Goal: Use online tool/utility: Utilize a website feature to perform a specific function

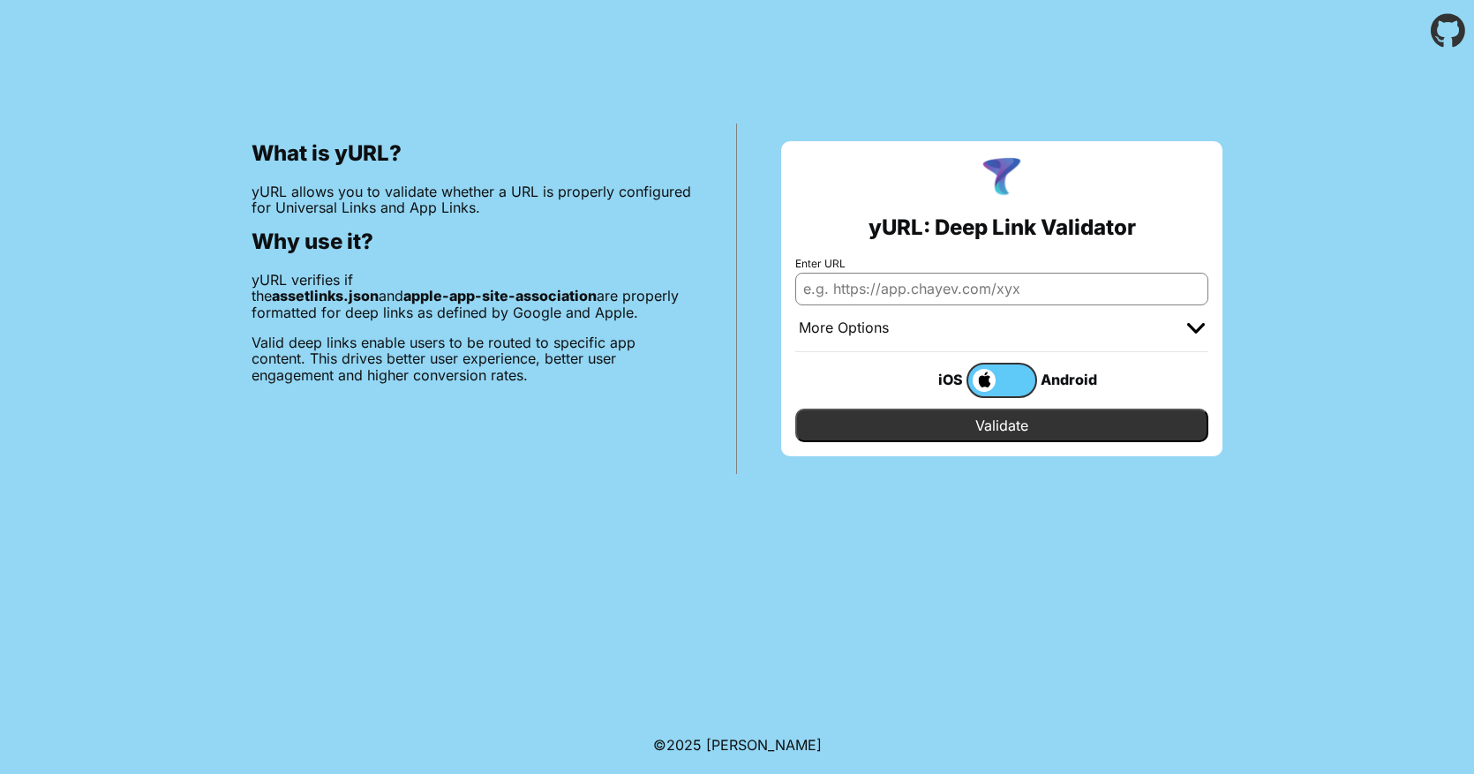
click at [898, 288] on input "Enter URL" at bounding box center [1001, 289] width 413 height 32
paste input "cmsvictor://?type=1001&parm1=6746aa92c946defef504c9ff&chapterId=5epijo1kve&book…"
type input "cmsvictor://?type=1001&parm1=6746aa92c946defef504c9ff&chapterId=5epijo1kve&book…"
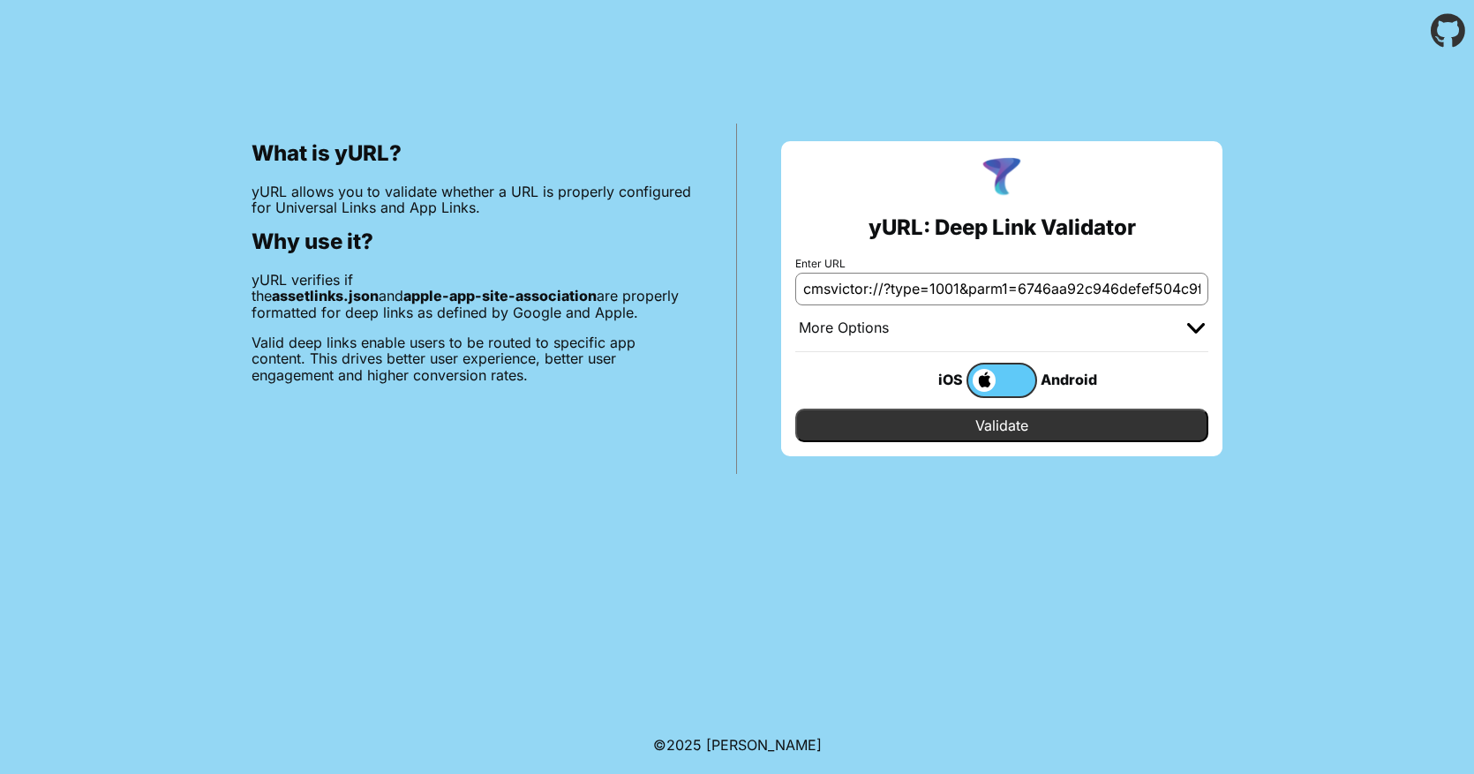
click at [897, 418] on input "Validate" at bounding box center [1001, 426] width 413 height 34
click at [893, 315] on div "More Options" at bounding box center [1001, 328] width 413 height 47
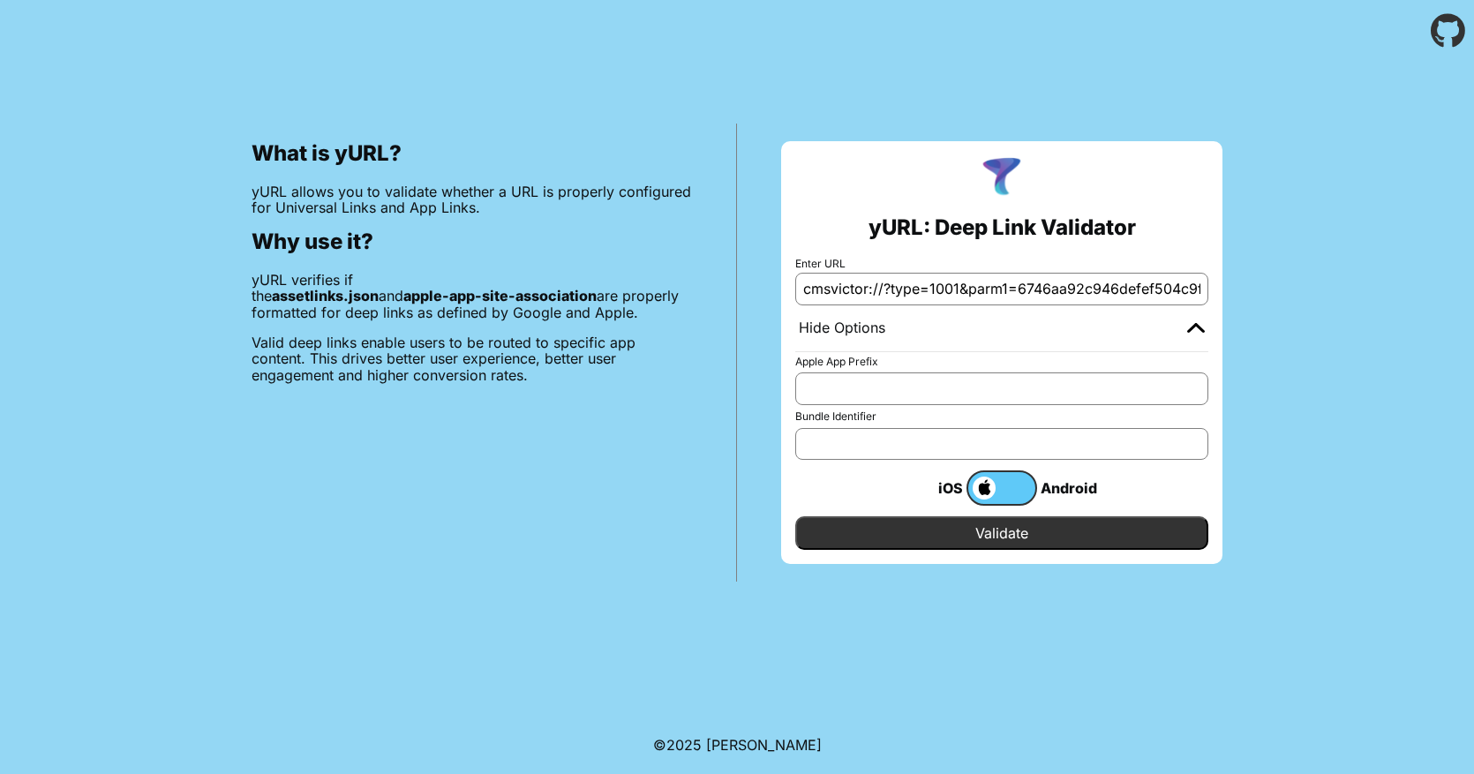
click at [930, 389] on input "Apple App Prefix" at bounding box center [1001, 388] width 413 height 32
paste input "cmsvictor://?type=1001&parm1=6746aa92c946defef504c9ff&chapterId=5epijo1kve&book…"
type input "cmsvictor://?type=1001&parm1=6746aa92c946defef504c9ff&chapterId=5epijo1kve&book…"
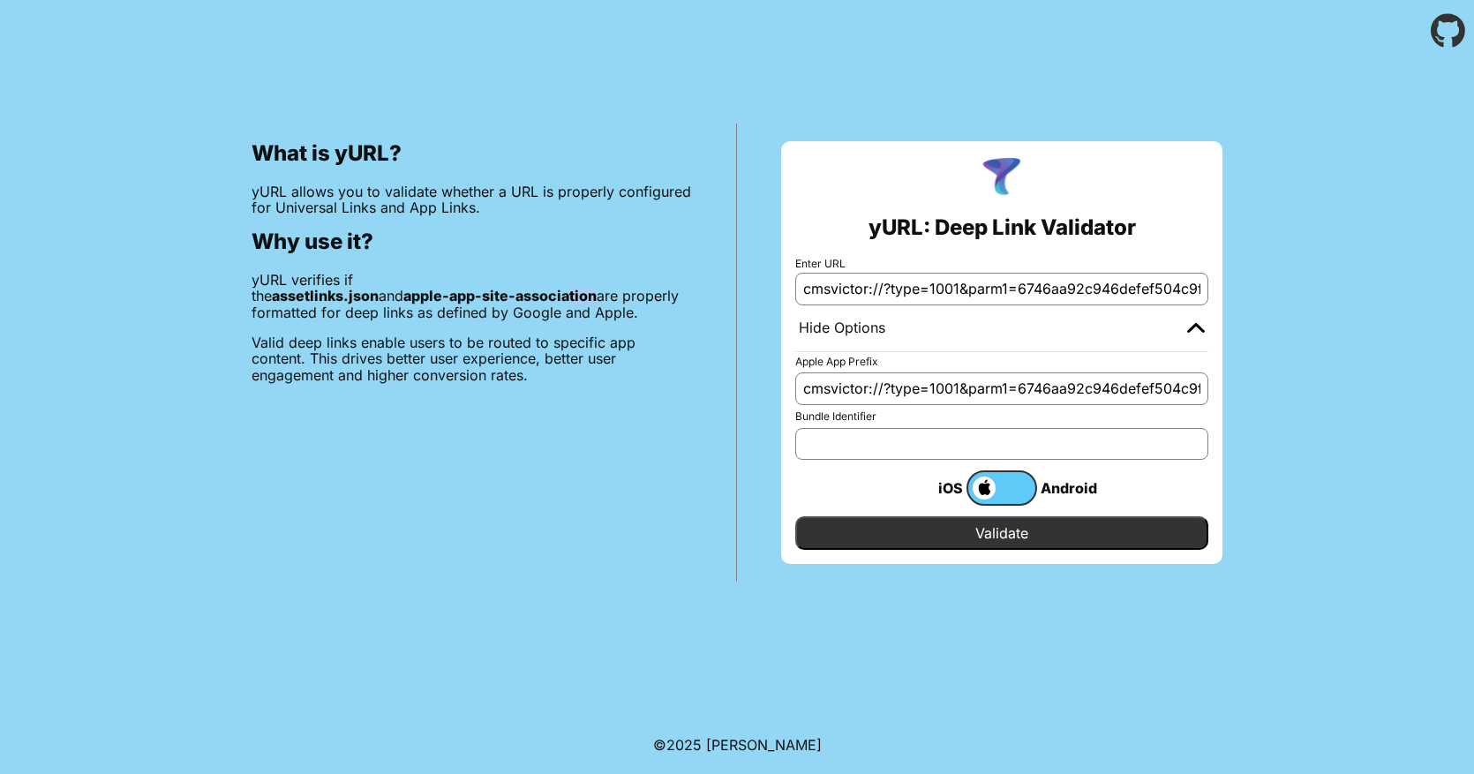
drag, startPoint x: 441, startPoint y: 299, endPoint x: 279, endPoint y: 299, distance: 162.4
click at [413, 299] on b "apple-app-site-association" at bounding box center [499, 296] width 193 height 18
drag, startPoint x: 259, startPoint y: 297, endPoint x: 441, endPoint y: 298, distance: 181.8
click at [441, 298] on b "apple-app-site-association" at bounding box center [499, 296] width 193 height 18
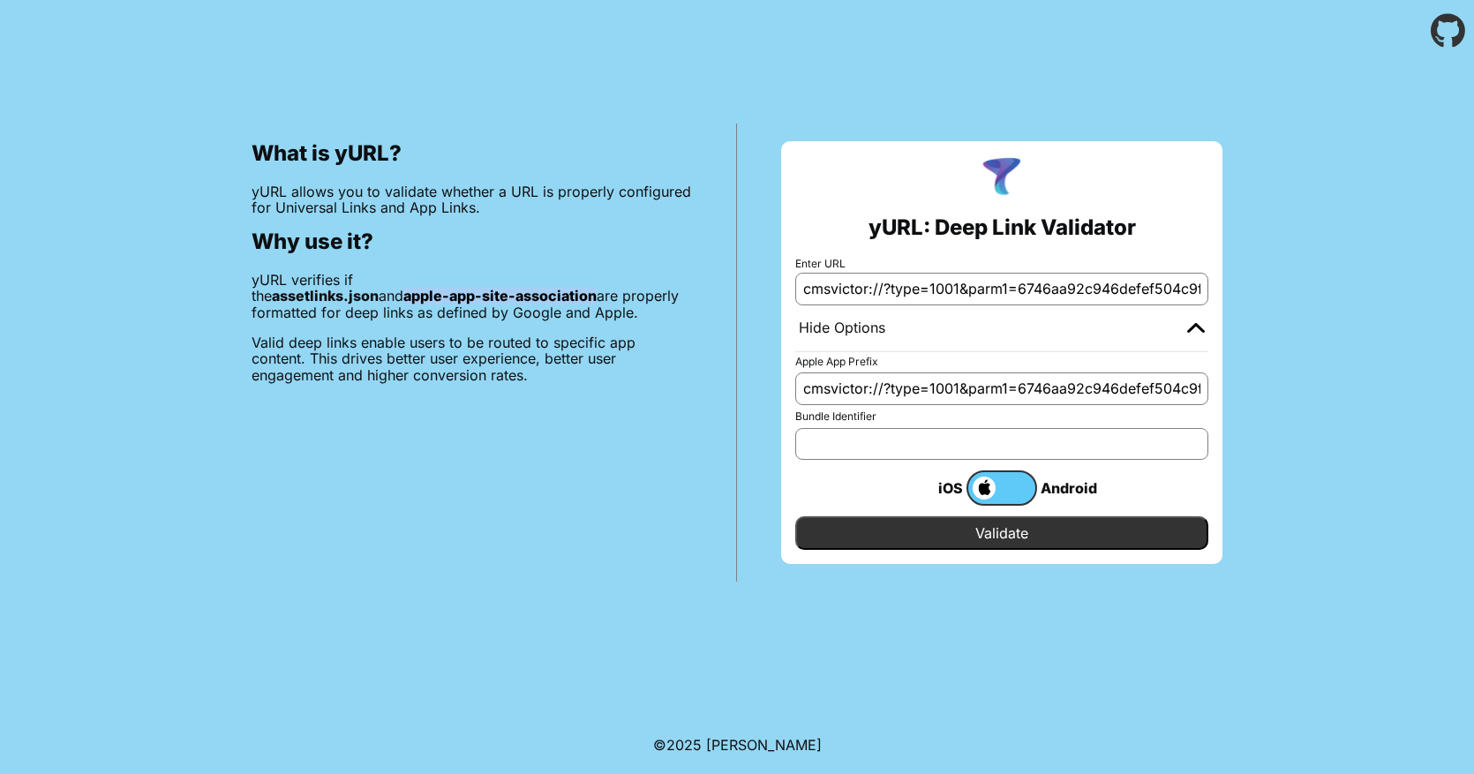
drag, startPoint x: 443, startPoint y: 299, endPoint x: 246, endPoint y: 299, distance: 196.8
click at [246, 299] on div "What is yURL? yURL allows you to validate whether a URL is properly configured …" at bounding box center [472, 353] width 530 height 458
copy b "apple-app-site-association"
